Goal: Information Seeking & Learning: Learn about a topic

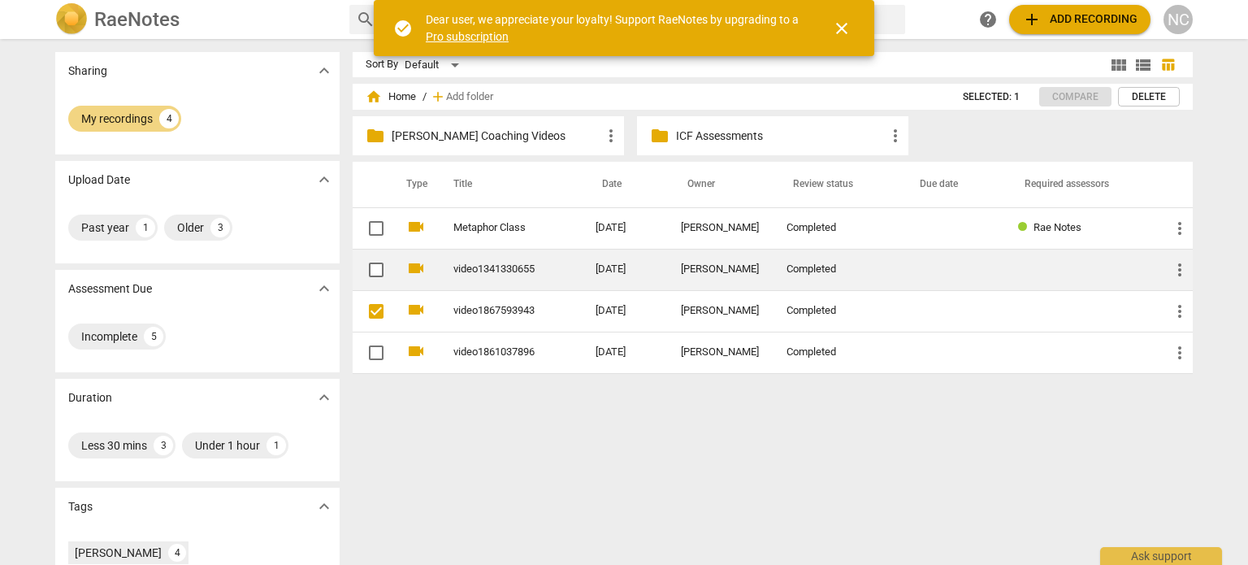
click at [419, 267] on span "videocam" at bounding box center [416, 268] width 20 height 20
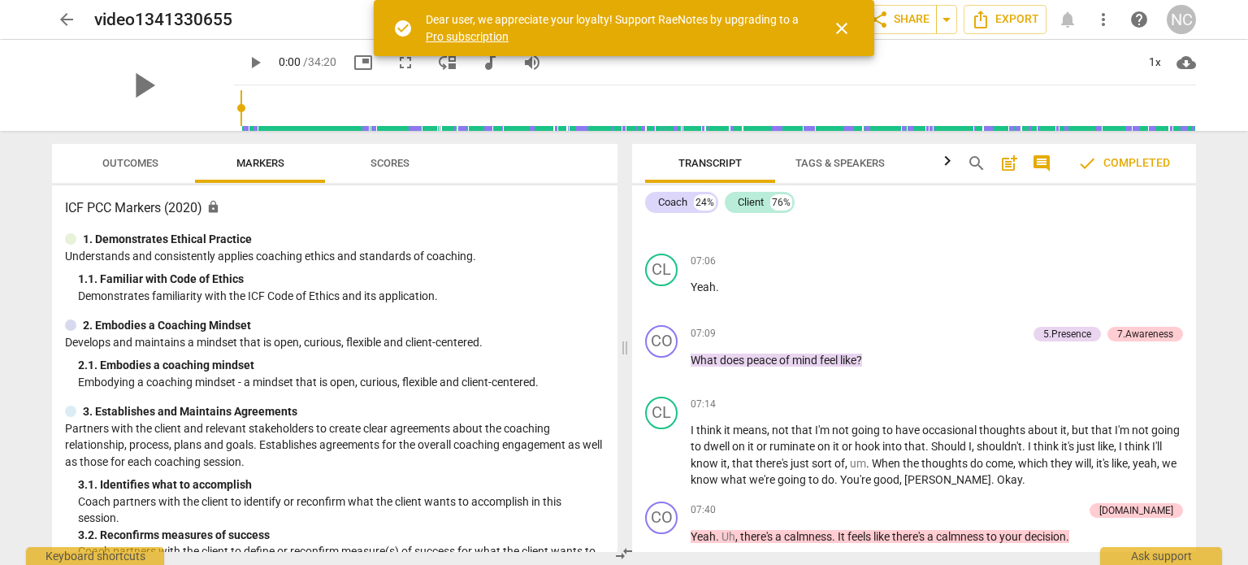
scroll to position [1463, 0]
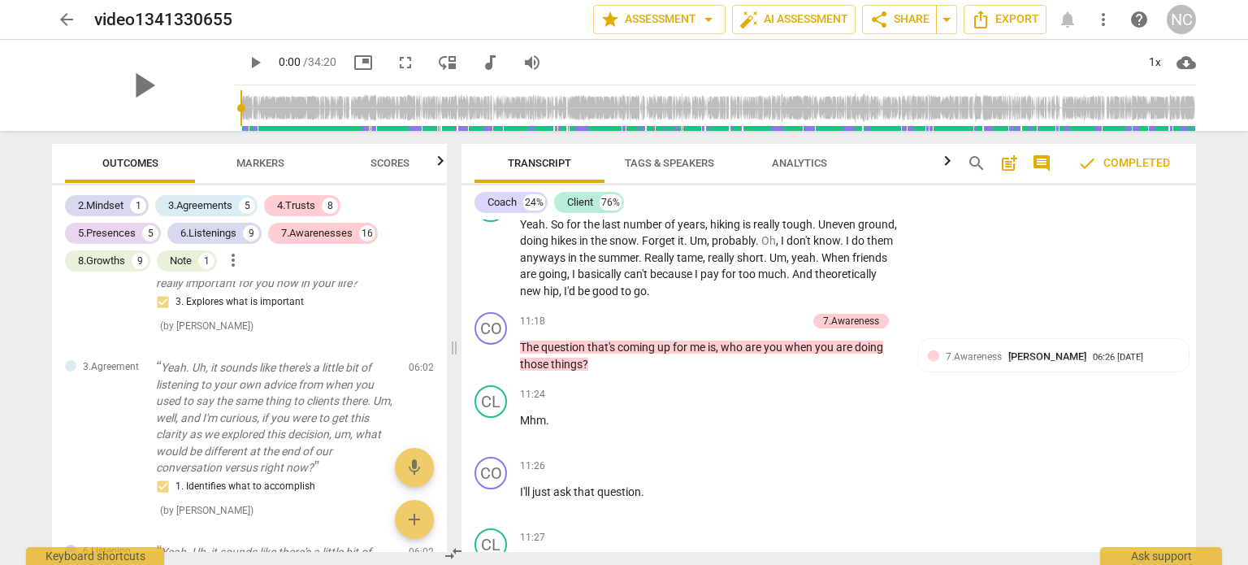
scroll to position [3004, 0]
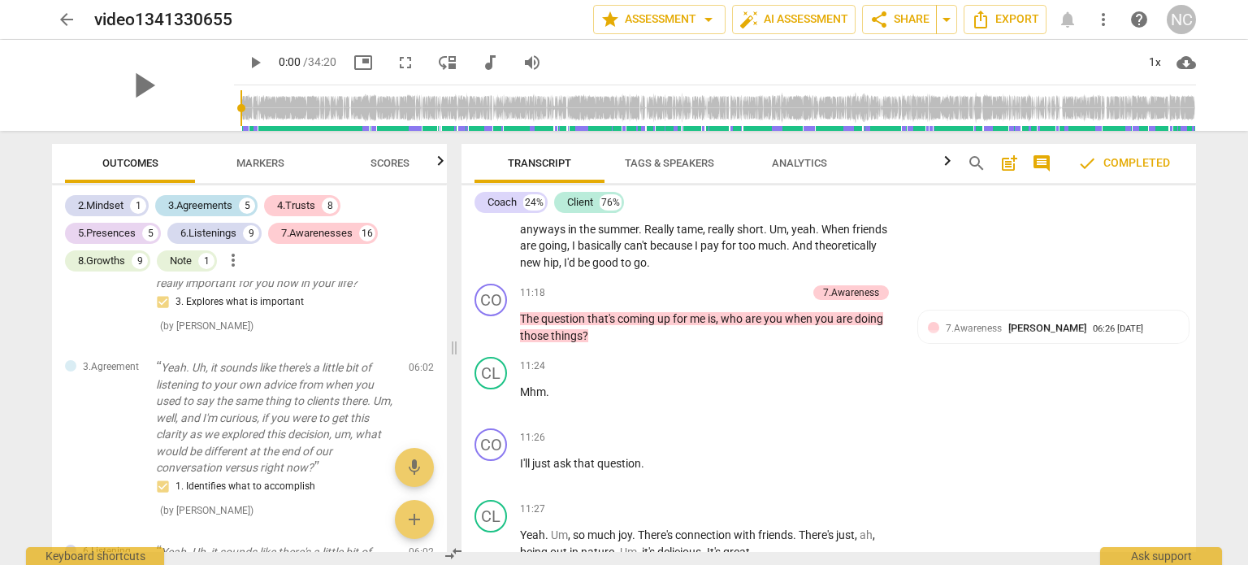
click at [212, 206] on div "3.Agreements" at bounding box center [200, 205] width 64 height 16
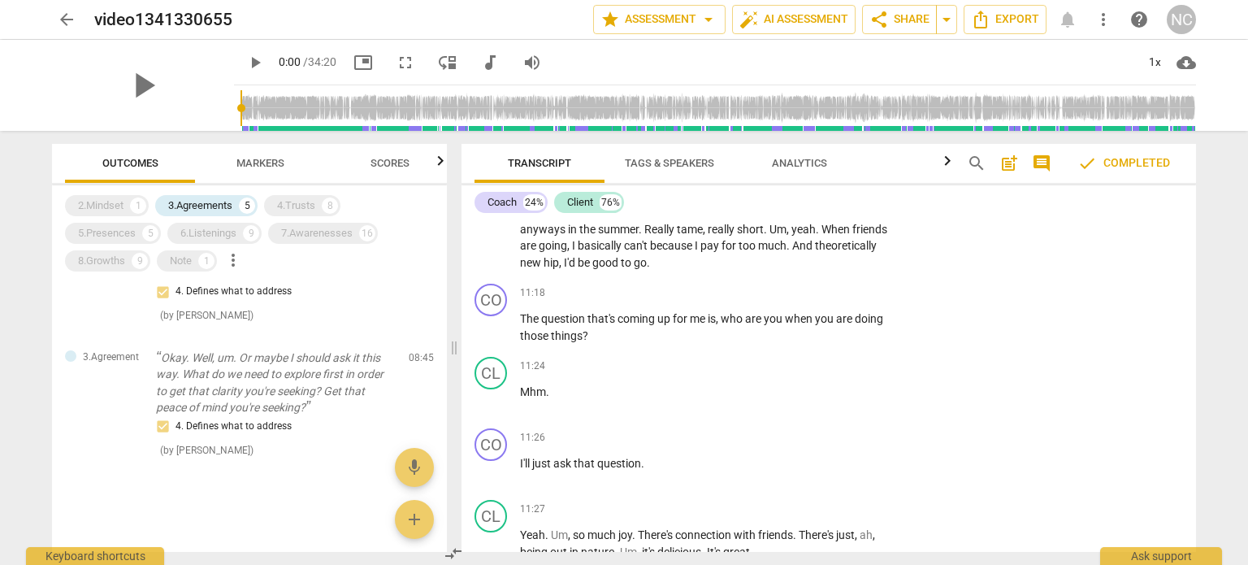
scroll to position [569, 0]
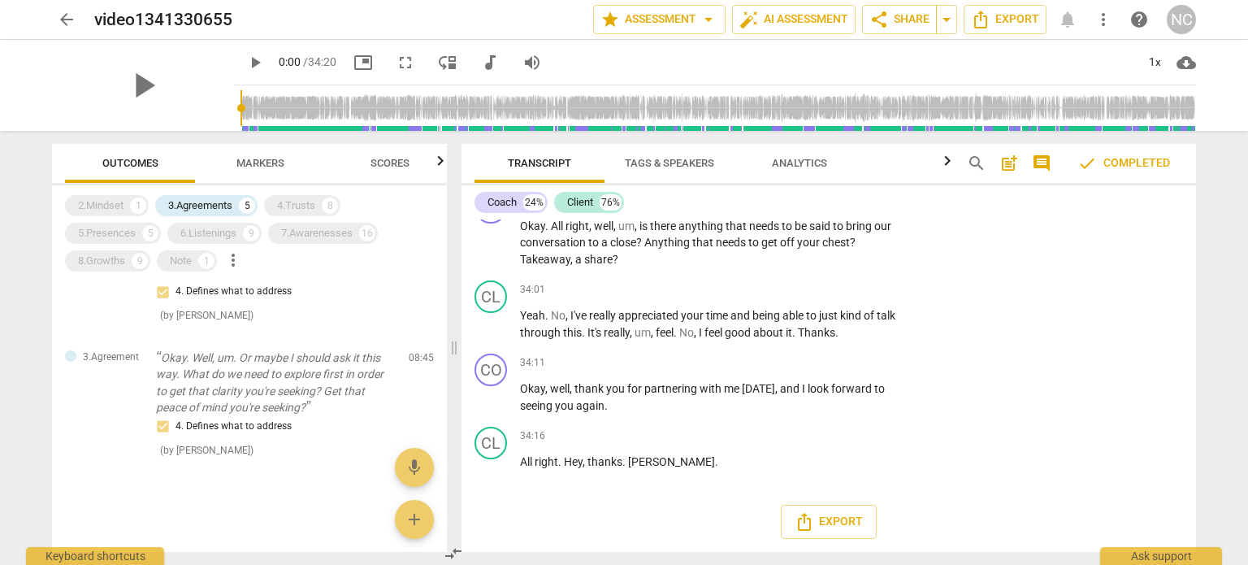
scroll to position [12594, 0]
click at [212, 232] on div "6.Listenings" at bounding box center [208, 233] width 56 height 16
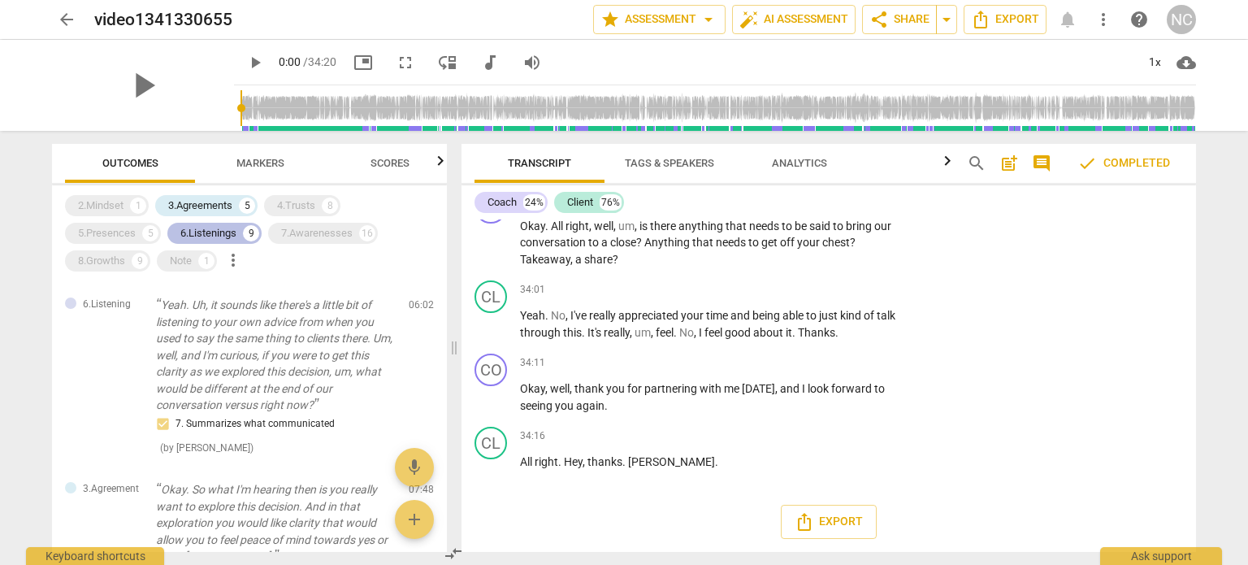
scroll to position [766, 0]
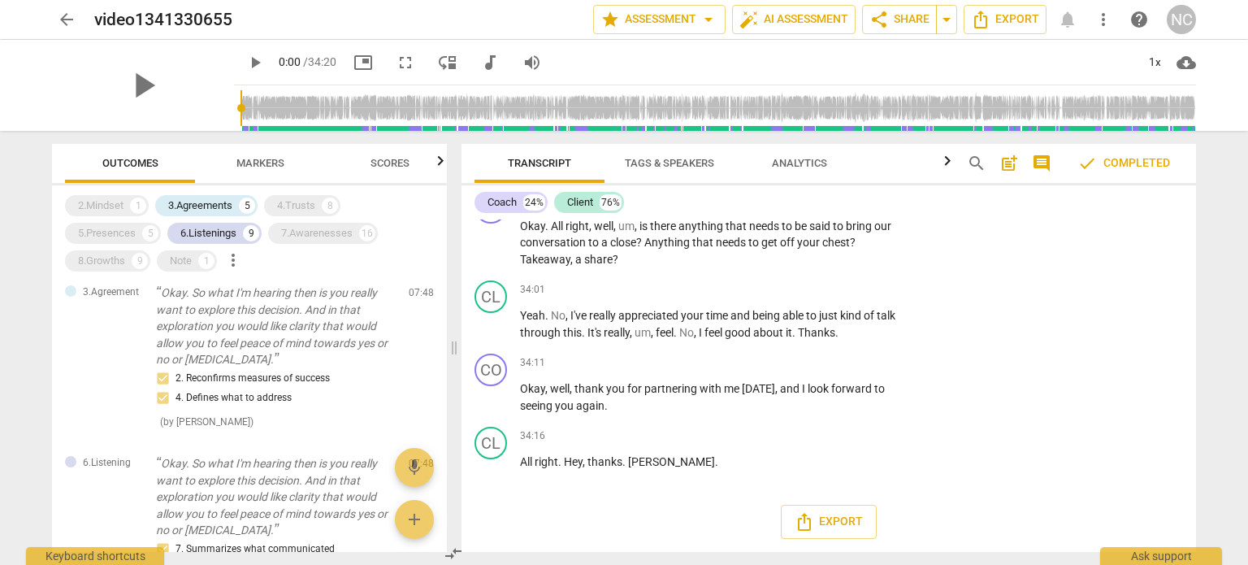
click at [293, 175] on span "Markers" at bounding box center [260, 164] width 87 height 22
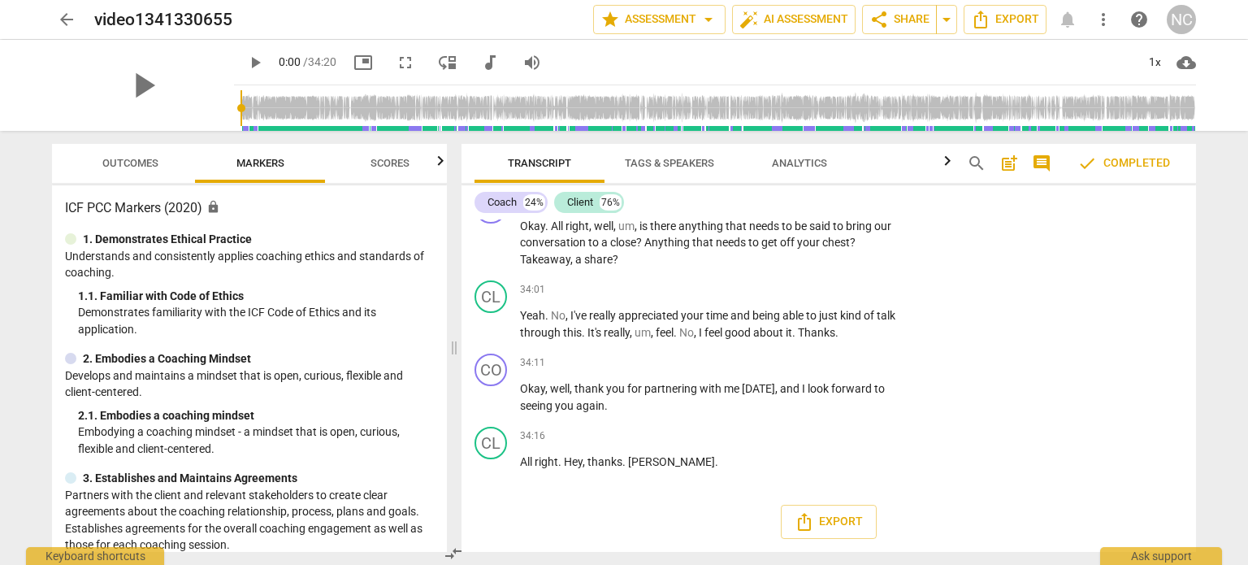
click at [158, 164] on span "Outcomes" at bounding box center [130, 163] width 56 height 12
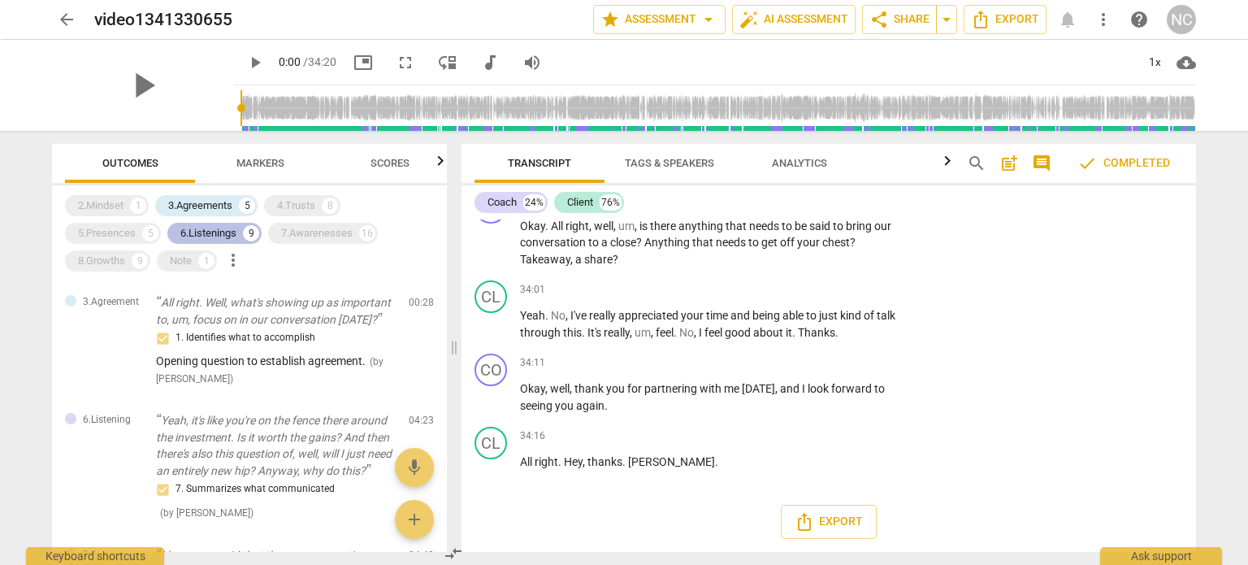
click at [215, 226] on div "6.Listenings" at bounding box center [208, 233] width 56 height 16
click at [224, 201] on div "3.Agreements" at bounding box center [200, 205] width 64 height 16
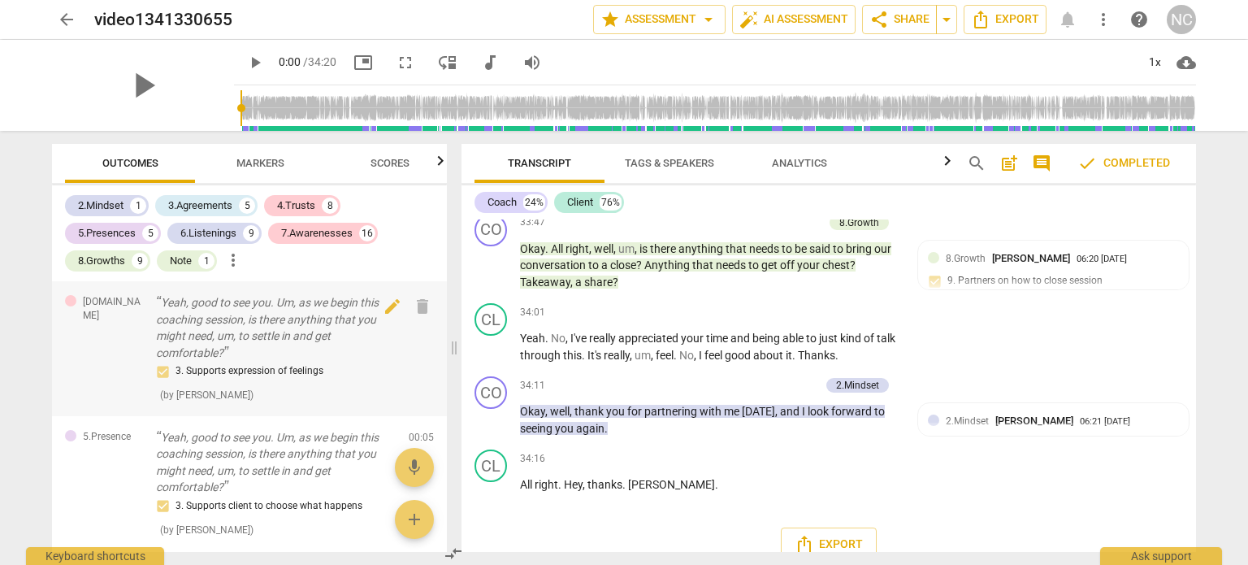
scroll to position [10400, 0]
